Goal: Information Seeking & Learning: Learn about a topic

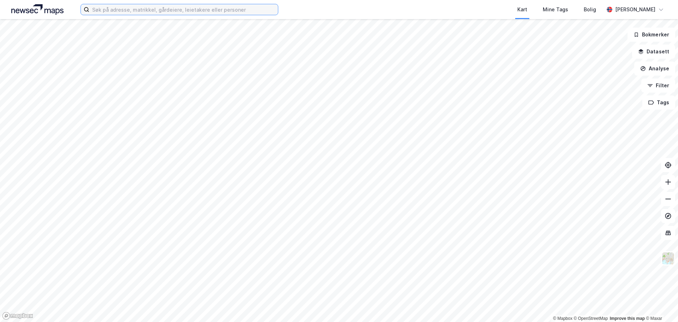
click at [171, 6] on input at bounding box center [183, 9] width 189 height 11
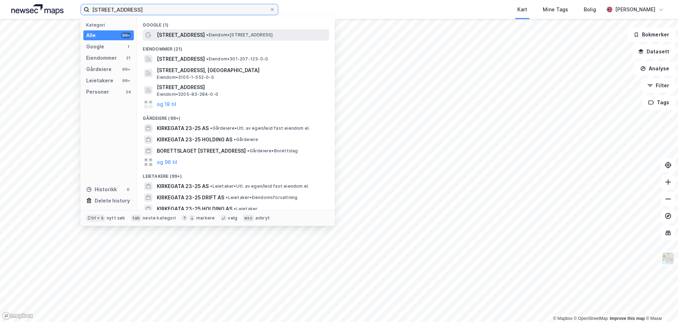
type input "[STREET_ADDRESS]"
click at [206, 32] on span "•" at bounding box center [207, 34] width 2 height 5
